Goal: Transaction & Acquisition: Purchase product/service

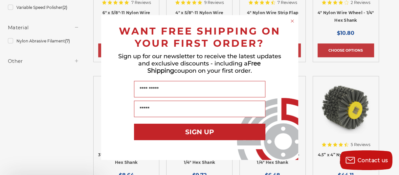
scroll to position [233, 0]
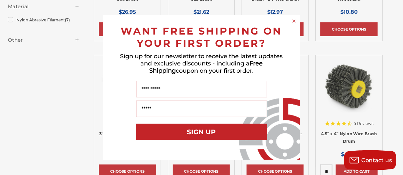
drag, startPoint x: 401, startPoint y: 24, endPoint x: 403, endPoint y: 68, distance: 44.7
click at [293, 20] on icon "Close dialog" at bounding box center [294, 21] width 3 height 3
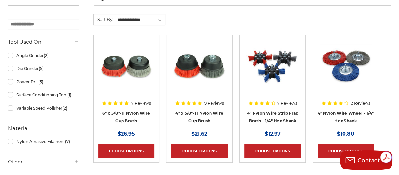
scroll to position [122, 0]
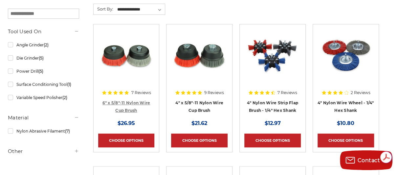
click at [122, 101] on link "6" x 5/8"-11 Nylon Wire Cup Brush" at bounding box center [126, 106] width 48 height 12
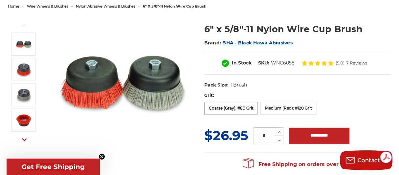
click at [234, 107] on label "Coarse (Gray): #80 Grit" at bounding box center [231, 108] width 54 height 12
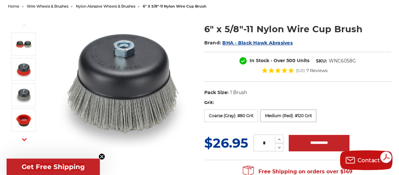
click at [290, 115] on label "Medium (Red): #120 Grit" at bounding box center [288, 115] width 56 height 12
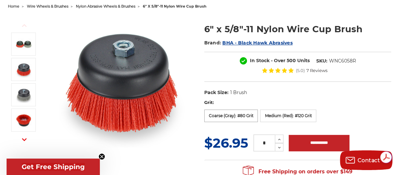
click at [231, 117] on label "Coarse (Gray): #80 Grit" at bounding box center [231, 115] width 54 height 12
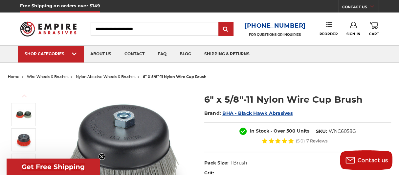
click at [13, 78] on span "home" at bounding box center [13, 76] width 11 height 5
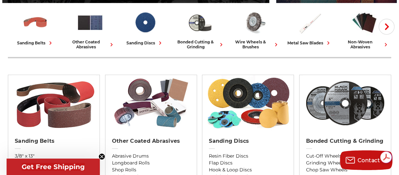
drag, startPoint x: 398, startPoint y: 32, endPoint x: 399, endPoint y: 36, distance: 4.1
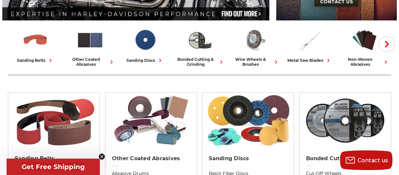
scroll to position [150, 0]
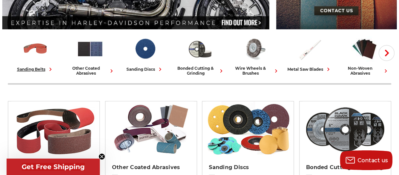
click at [28, 68] on div "sanding belts" at bounding box center [35, 69] width 37 height 7
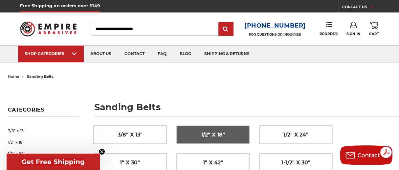
click at [217, 135] on span "1/2" x 18"" at bounding box center [213, 134] width 24 height 11
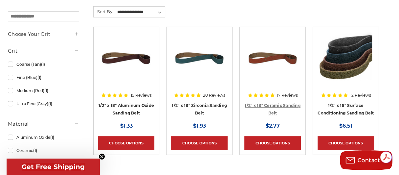
click at [274, 103] on link "1/2" x 18" Ceramic Sanding Belt" at bounding box center [272, 109] width 56 height 12
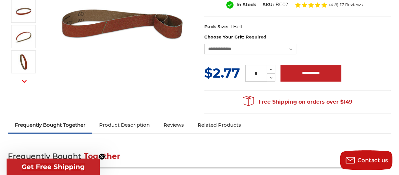
scroll to position [134, 0]
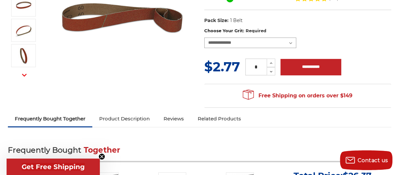
click at [292, 43] on select "**********" at bounding box center [250, 42] width 92 height 10
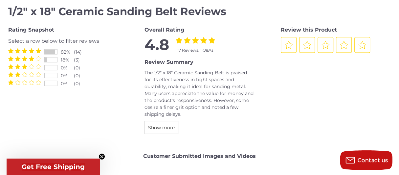
scroll to position [0, 0]
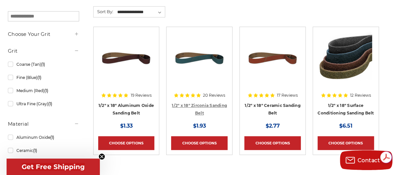
click at [200, 104] on link "1/2" x 18" Zirconia Sanding Belt" at bounding box center [199, 109] width 55 height 12
click at [127, 106] on link "1/2" x 18" Aluminum Oxide Sanding Belt" at bounding box center [125, 109] width 55 height 12
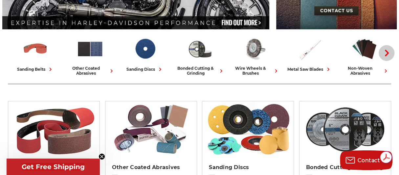
click at [386, 51] on use "button" at bounding box center [386, 53] width 4 height 7
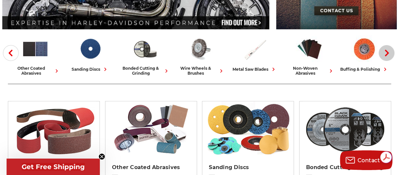
click at [386, 52] on icon "button" at bounding box center [386, 53] width 7 height 7
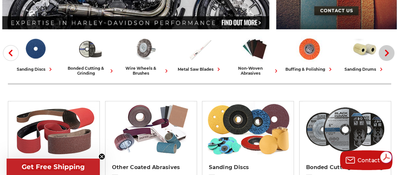
click at [386, 52] on icon "button" at bounding box center [386, 53] width 7 height 7
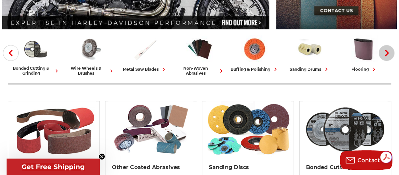
click at [386, 52] on icon "button" at bounding box center [386, 53] width 7 height 7
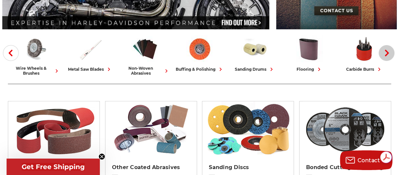
click at [386, 52] on icon "button" at bounding box center [386, 53] width 7 height 7
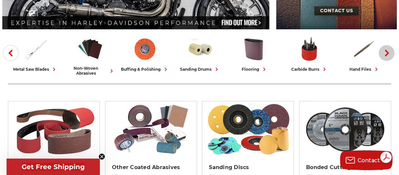
click at [386, 52] on icon "button" at bounding box center [386, 53] width 7 height 7
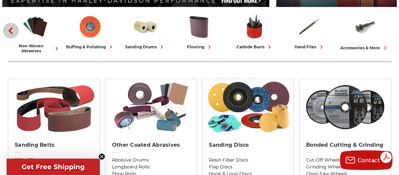
click at [12, 29] on icon "button" at bounding box center [10, 30] width 7 height 7
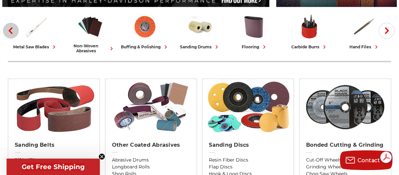
click at [12, 29] on icon "button" at bounding box center [10, 30] width 7 height 7
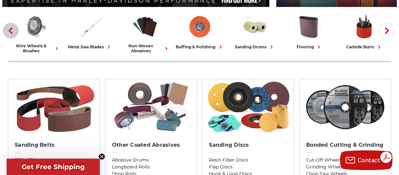
click at [12, 29] on icon "button" at bounding box center [10, 30] width 7 height 7
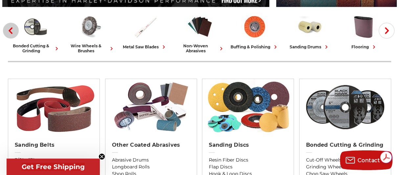
click at [12, 29] on icon "button" at bounding box center [10, 30] width 7 height 7
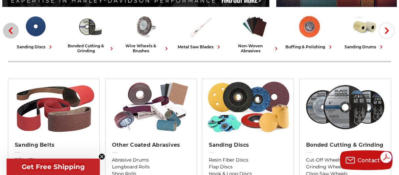
click at [12, 29] on icon "button" at bounding box center [10, 30] width 7 height 7
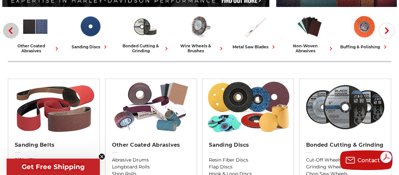
click at [12, 29] on icon "button" at bounding box center [10, 30] width 7 height 7
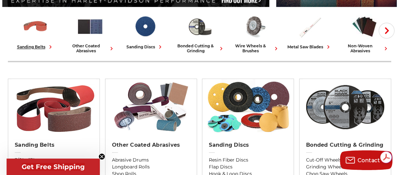
click at [12, 29] on link "sanding belts" at bounding box center [35, 31] width 50 height 37
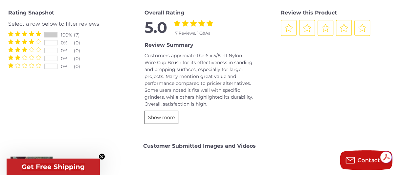
click at [153, 116] on span "Show more" at bounding box center [161, 117] width 27 height 6
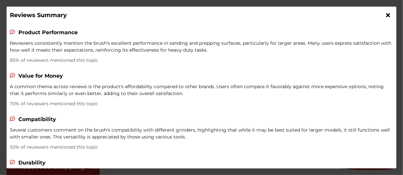
click at [386, 16] on icon at bounding box center [388, 15] width 4 height 6
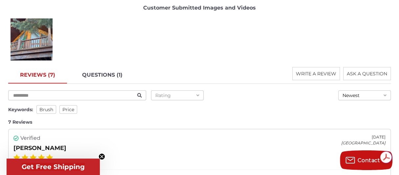
click at [35, 74] on link "REVIEWS (7)" at bounding box center [37, 75] width 59 height 16
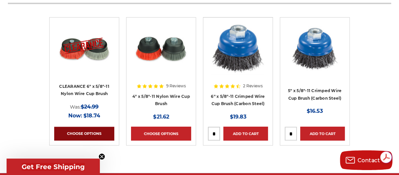
click at [88, 128] on link "Choose Options" at bounding box center [84, 133] width 60 height 14
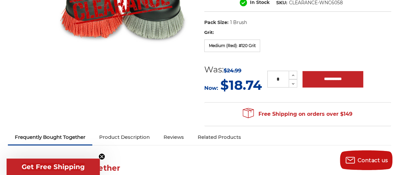
scroll to position [143, 0]
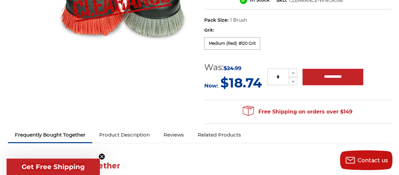
click at [234, 46] on label "Medium (Red): #120 Grit" at bounding box center [232, 43] width 56 height 12
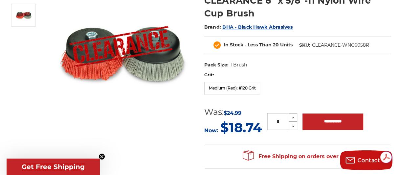
scroll to position [0, 0]
click at [292, 118] on icon at bounding box center [292, 117] width 5 height 6
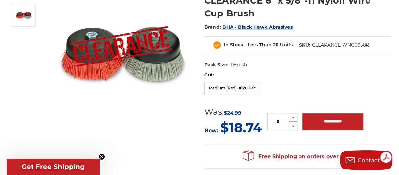
click at [292, 118] on icon at bounding box center [292, 117] width 5 height 6
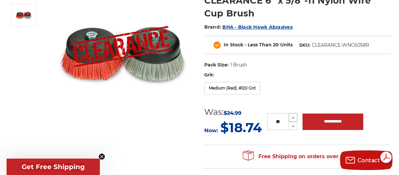
click at [292, 118] on icon at bounding box center [292, 117] width 5 height 6
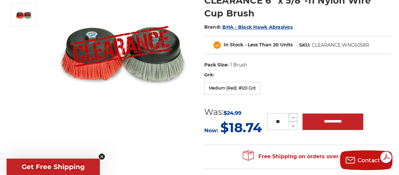
click at [292, 118] on icon at bounding box center [292, 117] width 5 height 6
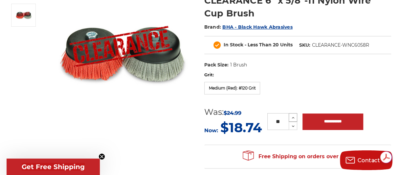
click at [292, 118] on icon at bounding box center [292, 117] width 5 height 6
click at [292, 124] on icon at bounding box center [292, 126] width 5 height 6
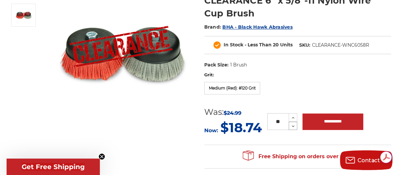
click at [292, 124] on icon at bounding box center [292, 126] width 5 height 6
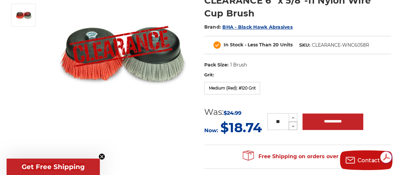
click at [292, 124] on icon at bounding box center [292, 126] width 5 height 6
click at [293, 126] on icon at bounding box center [292, 126] width 5 height 6
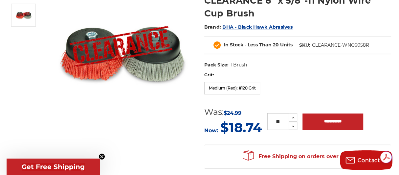
click at [293, 126] on icon at bounding box center [292, 126] width 5 height 6
click at [293, 116] on icon at bounding box center [292, 117] width 5 height 6
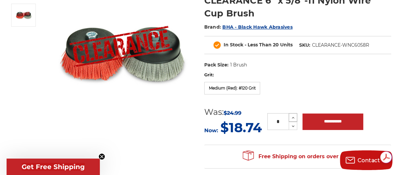
type input "**"
click at [101, 155] on icon "Close teaser" at bounding box center [101, 156] width 3 height 3
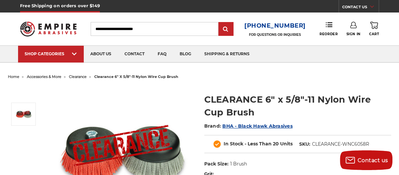
click at [12, 77] on span "home" at bounding box center [13, 76] width 11 height 5
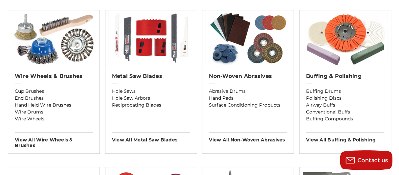
scroll to position [393, 0]
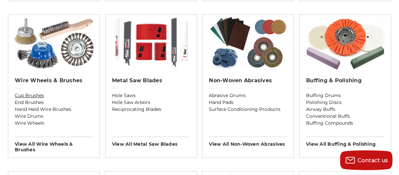
click at [33, 94] on link "Cup Brushes" at bounding box center [54, 95] width 78 height 7
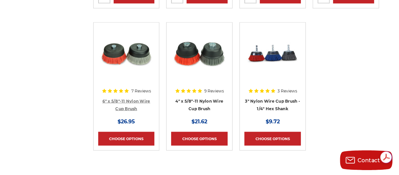
click at [132, 99] on link "6" x 5/8"-11 Nylon Wire Cup Brush" at bounding box center [126, 104] width 48 height 12
